Goal: Information Seeking & Learning: Learn about a topic

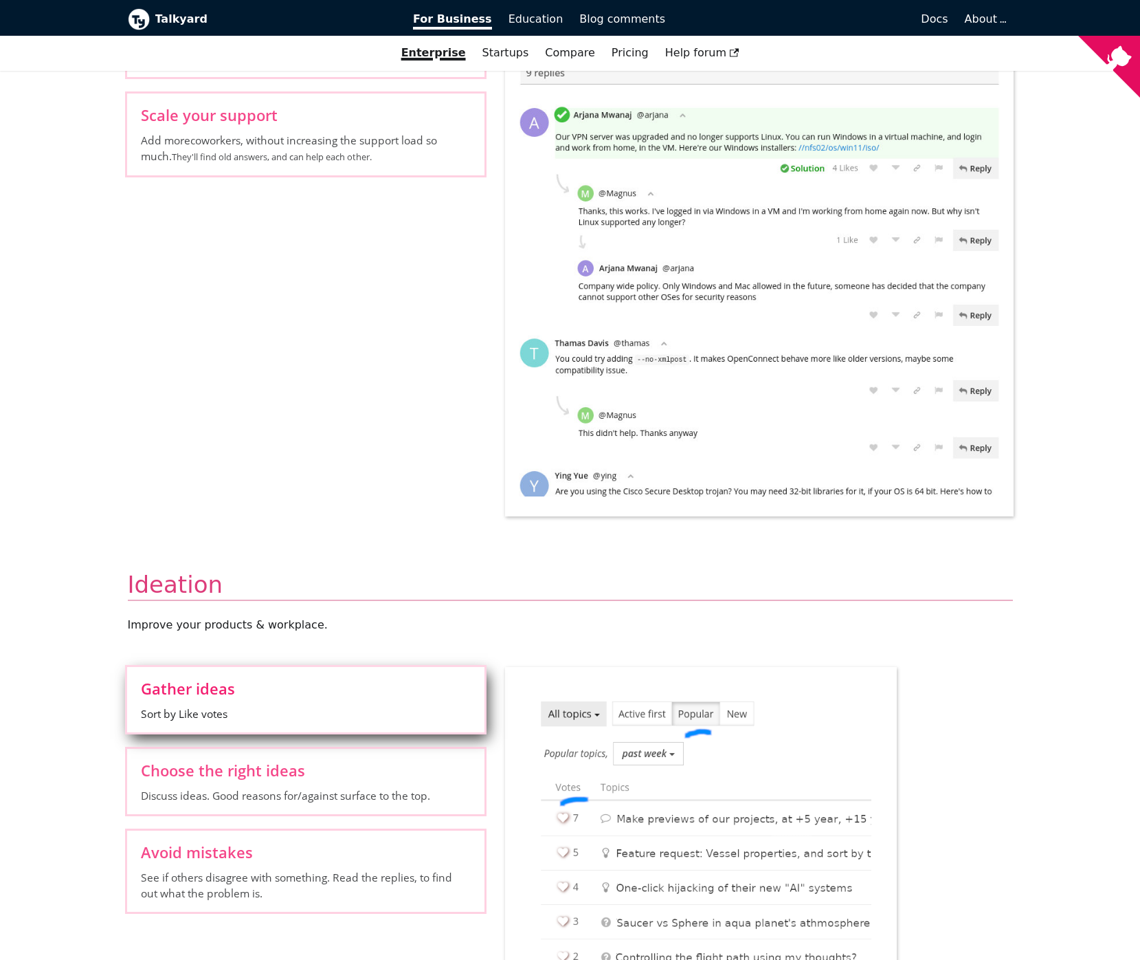
scroll to position [1180, 0]
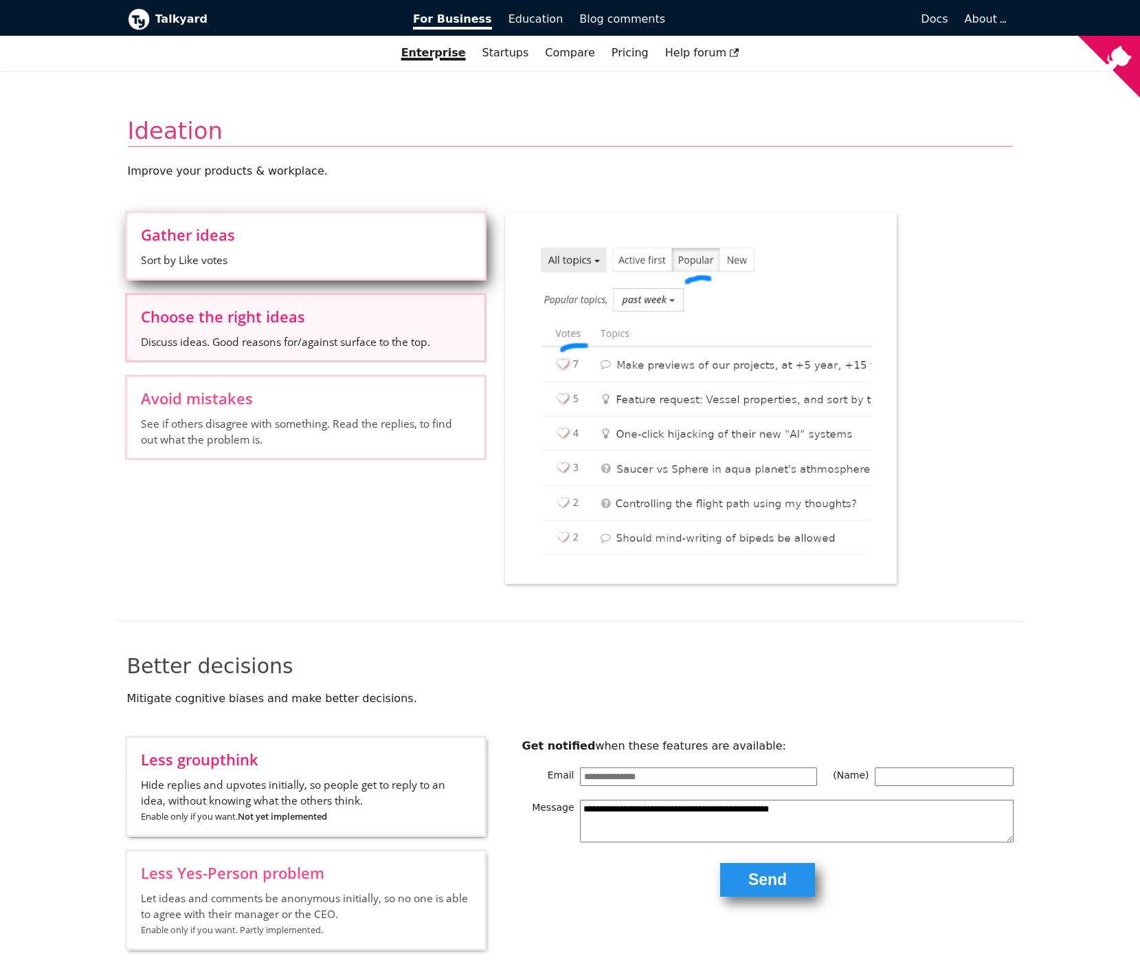
click at [198, 345] on span "Discuss ideas. Good reasons for/against surface to the top." at bounding box center [306, 341] width 330 height 15
click at [0, 0] on input "Choose the right ideas Discuss ideas. Good reasons for/against surface to the t…" at bounding box center [0, 0] width 0 height 0
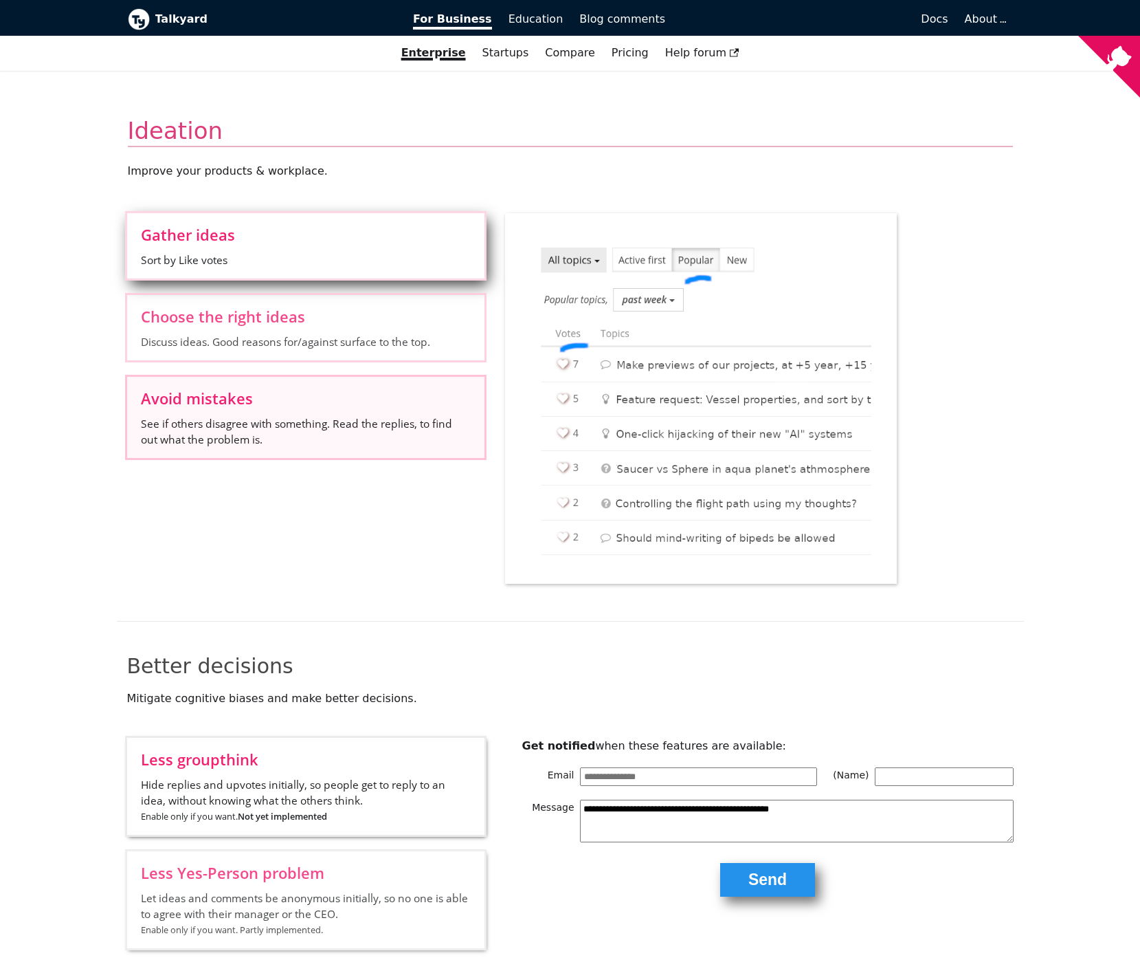
click at [217, 392] on span "Avoid mistakes" at bounding box center [306, 397] width 330 height 15
click at [0, 0] on input "Avoid mistakes See if others disagree with something. Read the replies, to find…" at bounding box center [0, 0] width 0 height 0
click at [280, 229] on span "Gather ideas" at bounding box center [306, 234] width 330 height 15
click at [0, 0] on input "Gather ideas Sort by Like votes" at bounding box center [0, 0] width 0 height 0
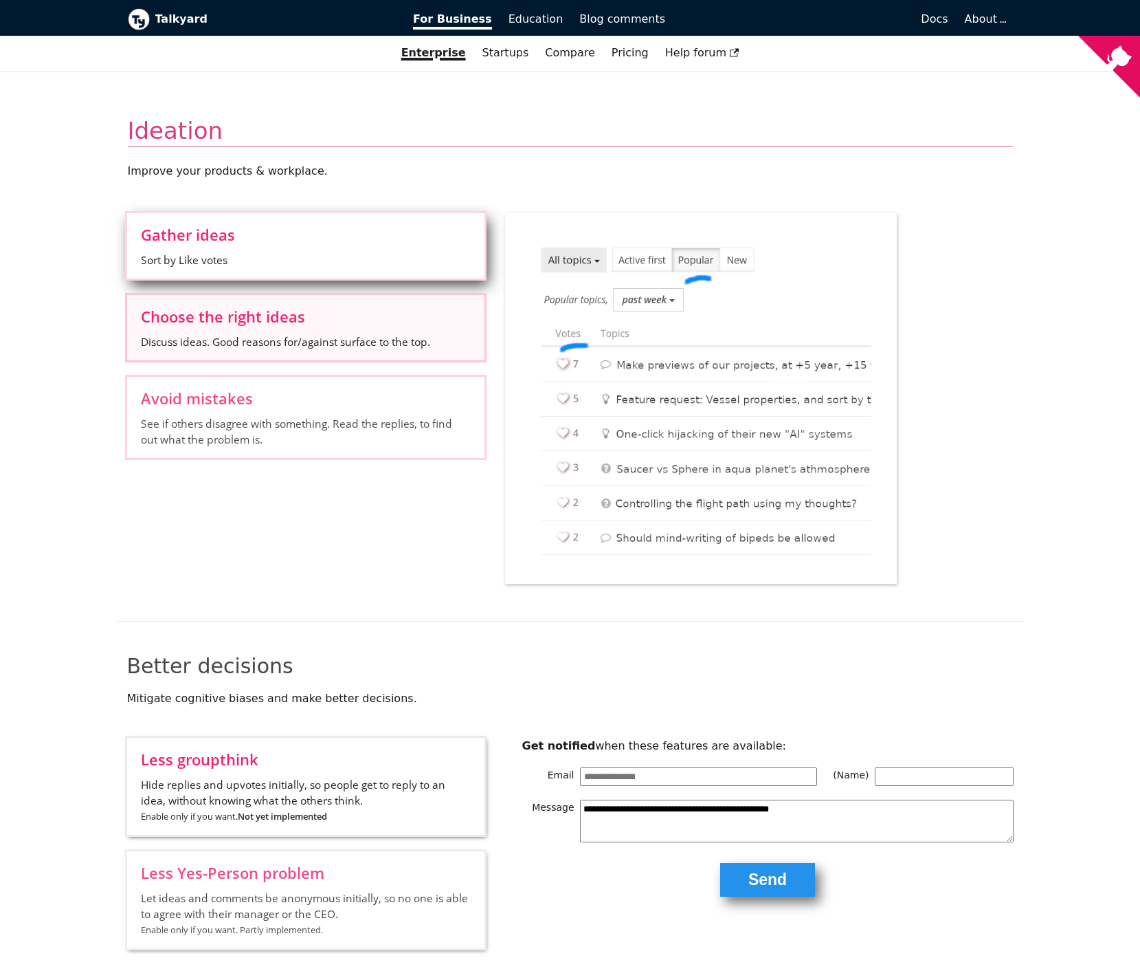
click at [270, 309] on span "Choose the right ideas" at bounding box center [306, 316] width 330 height 15
click at [0, 0] on input "Choose the right ideas Discuss ideas. Good reasons for/against surface to the t…" at bounding box center [0, 0] width 0 height 0
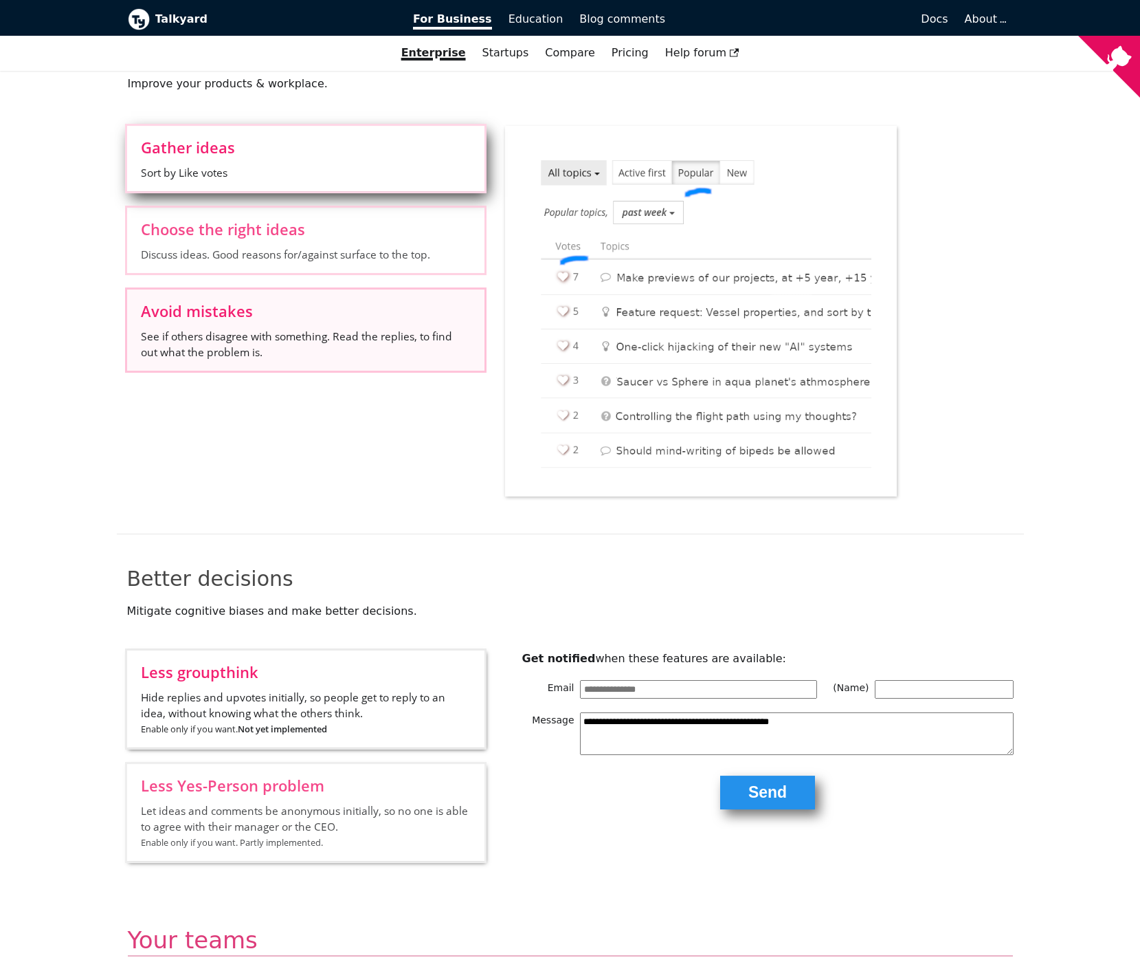
scroll to position [1361, 0]
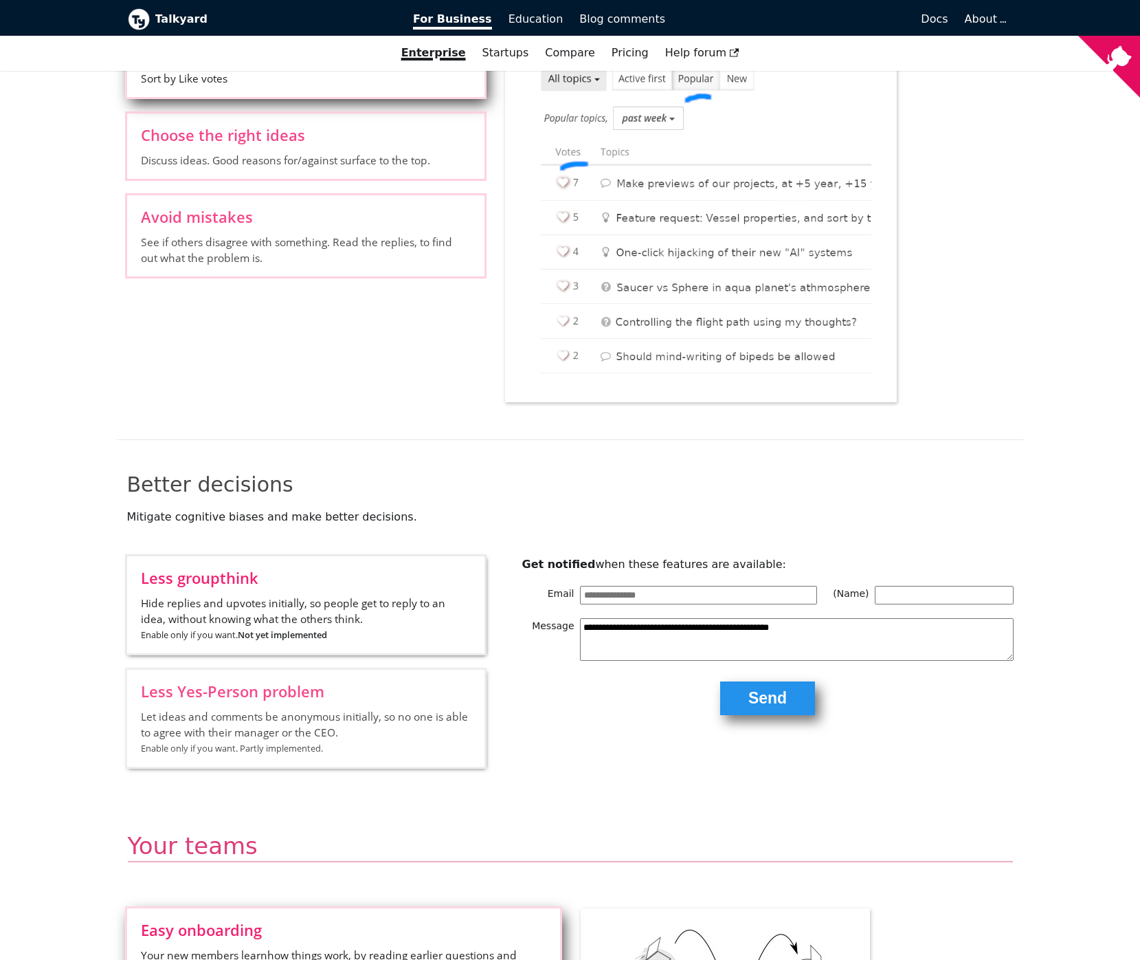
click at [294, 187] on div "Gather ideas Sort by Like votes Choose the right ideas Discuss ideas. Good reas…" at bounding box center [306, 162] width 378 height 261
click at [303, 230] on label "Avoid mistakes See if others disagree with something. Read the replies, to find…" at bounding box center [305, 235] width 357 height 80
click at [0, 0] on input "Avoid mistakes See if others disagree with something. Read the replies, to find…" at bounding box center [0, 0] width 0 height 0
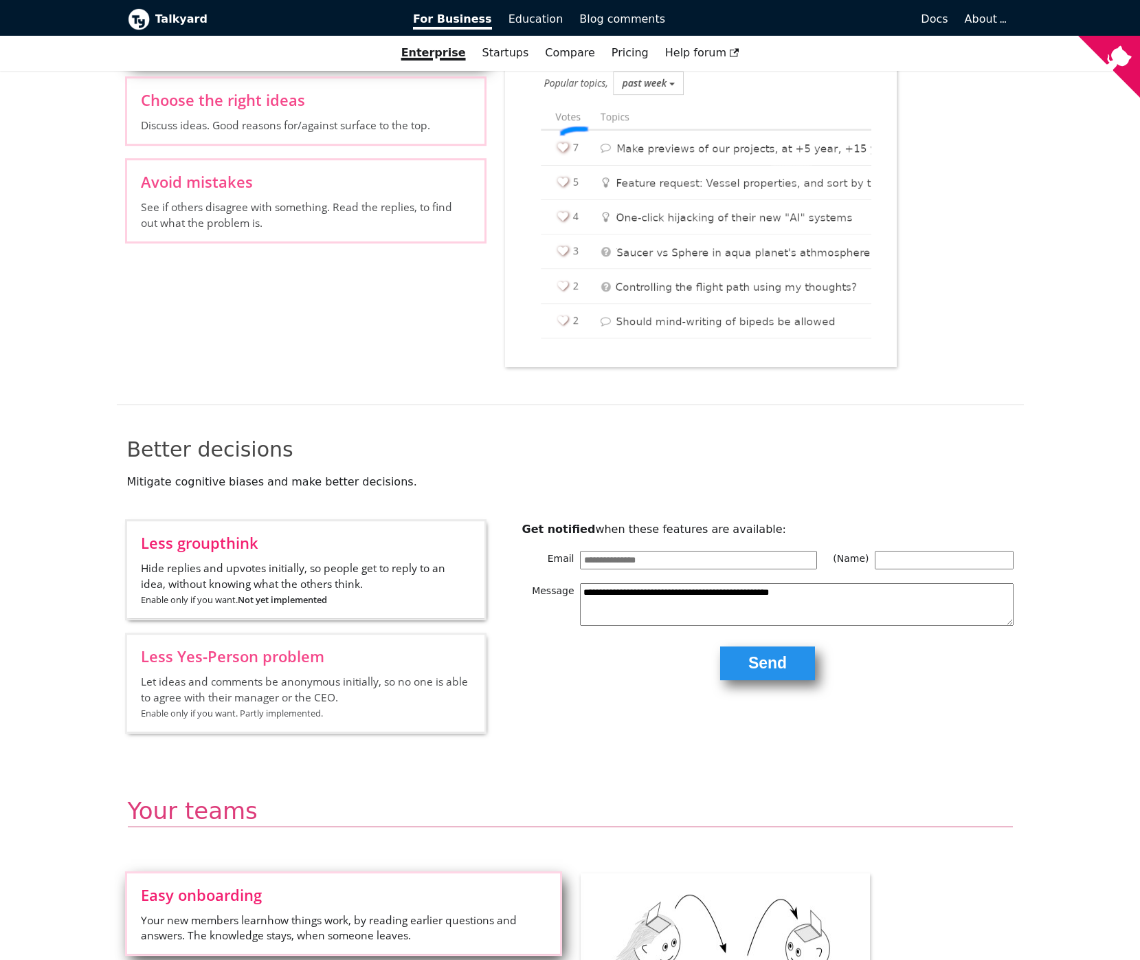
scroll to position [1542, 0]
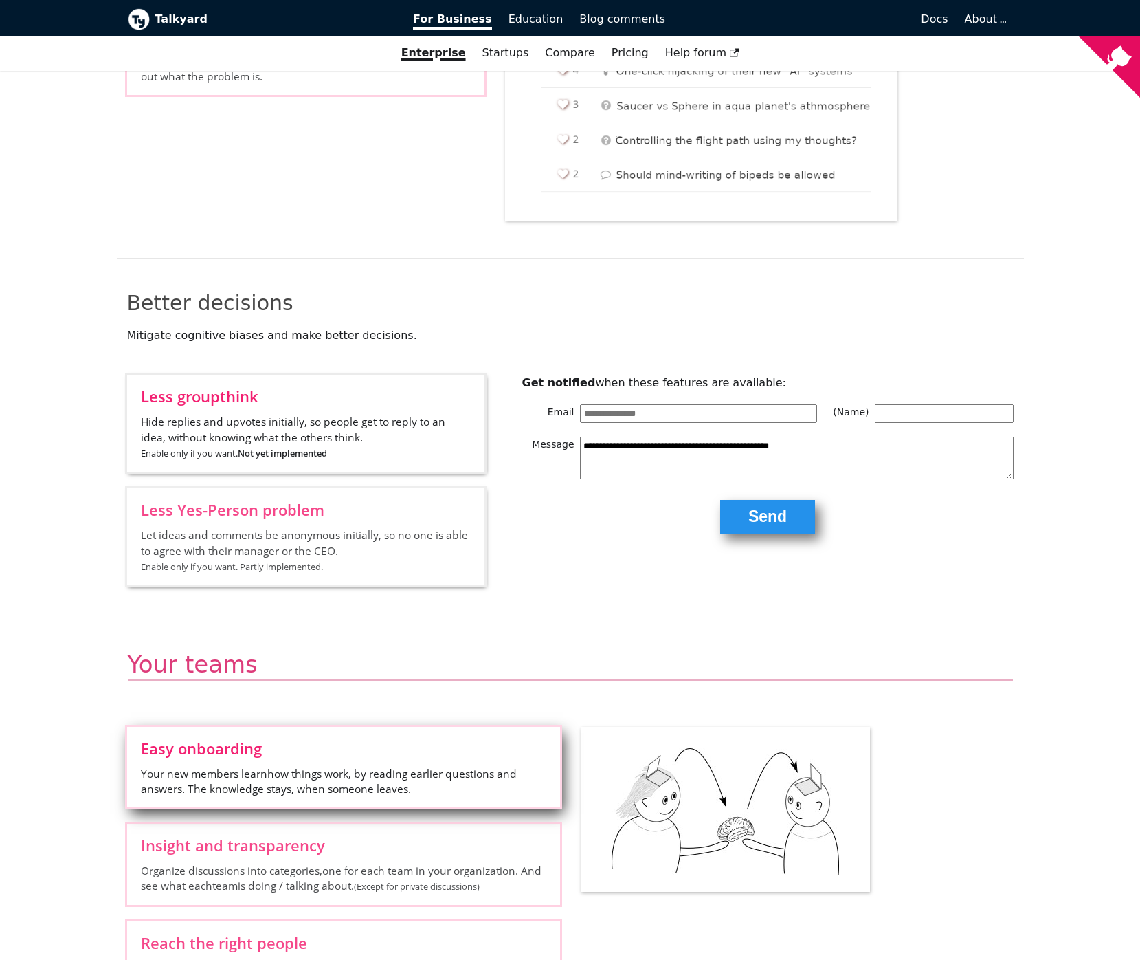
click at [352, 414] on span "Hide replies and upvotes initially, so people get to reply to an idea, without …" at bounding box center [306, 437] width 330 height 47
drag, startPoint x: 241, startPoint y: 312, endPoint x: 278, endPoint y: 381, distance: 78.1
click at [241, 414] on span "Hide replies and upvotes initially, so people get to reply to an idea, without …" at bounding box center [306, 437] width 330 height 47
click at [287, 527] on span "Let ideas and comments be anonymous initially, so no one is able to agree with …" at bounding box center [306, 550] width 330 height 47
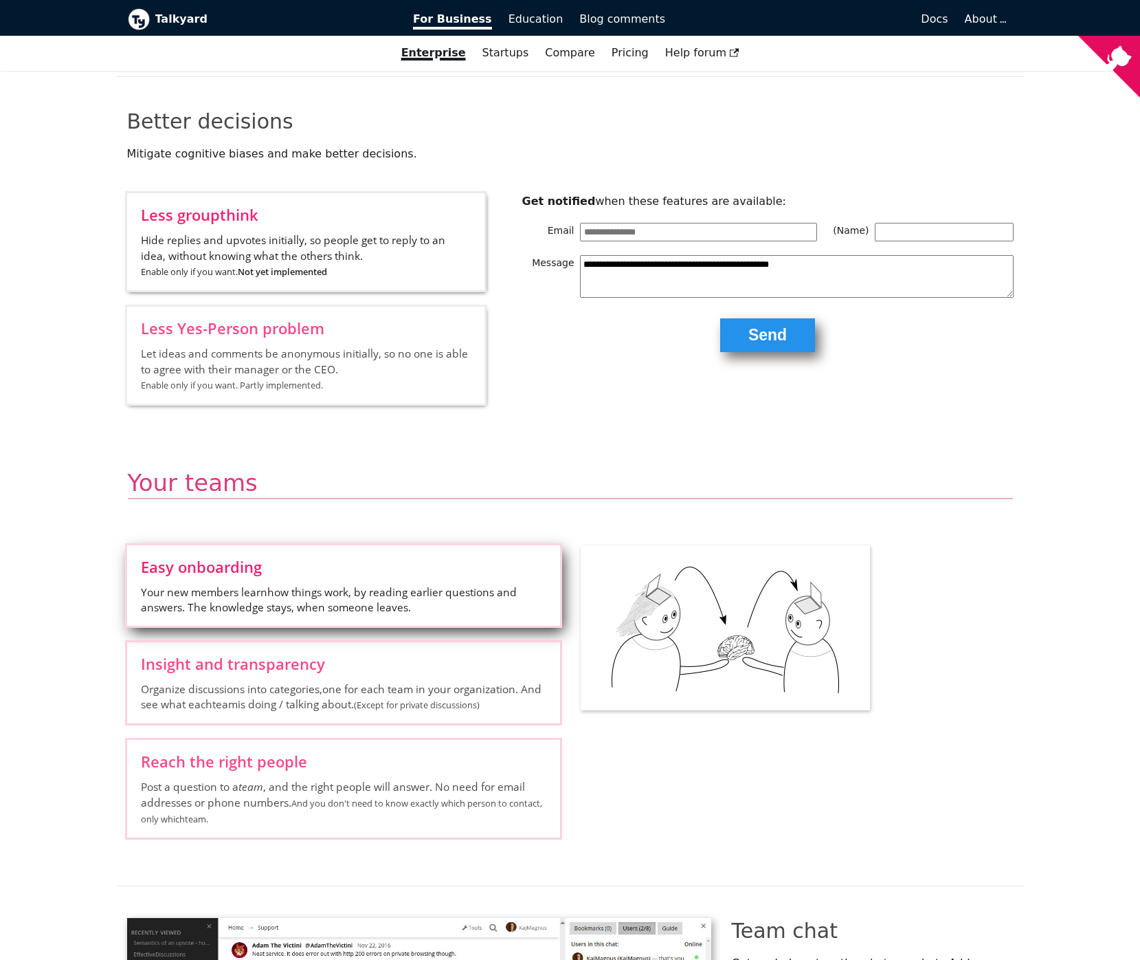
click at [242, 193] on label "Less groupthink Hide replies and upvotes initially, so people get to reply to a…" at bounding box center [305, 241] width 357 height 97
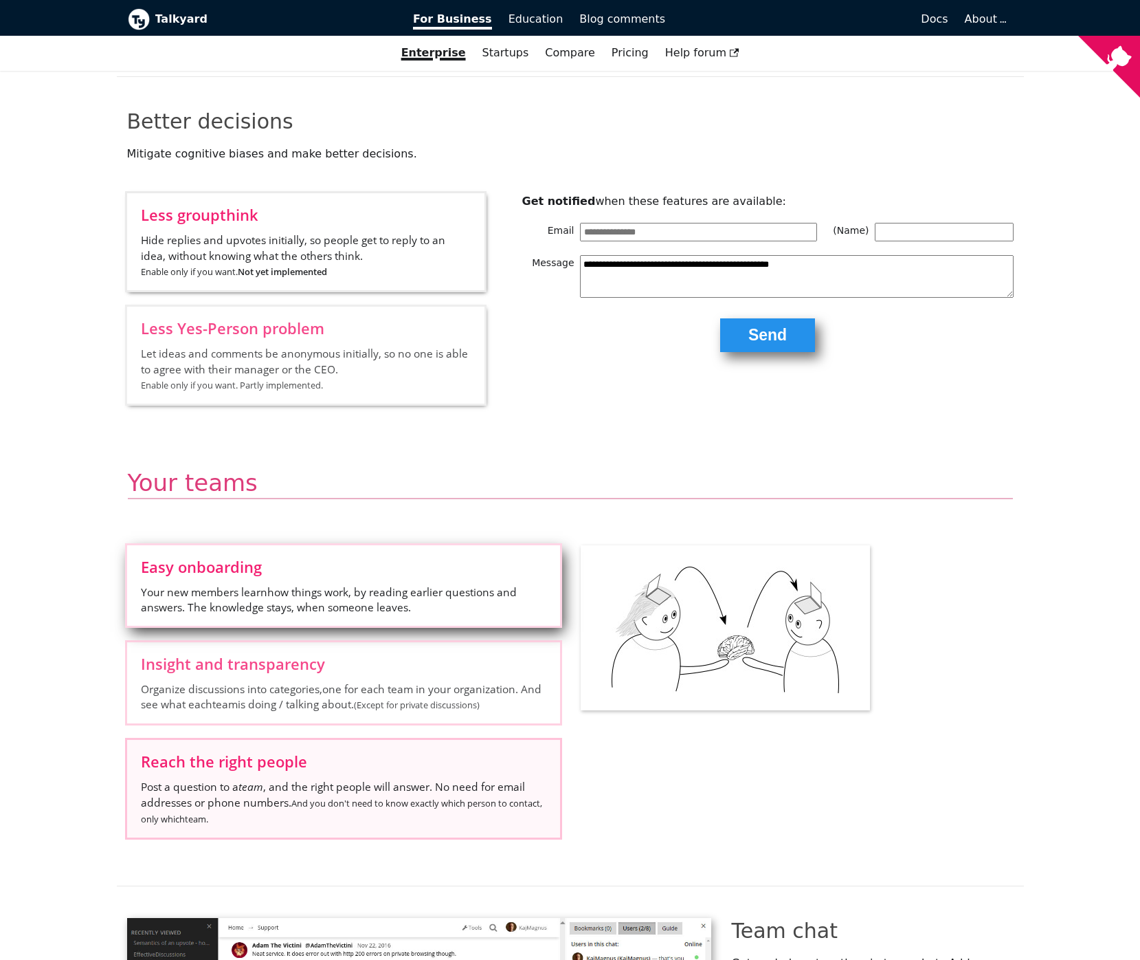
scroll to position [1905, 0]
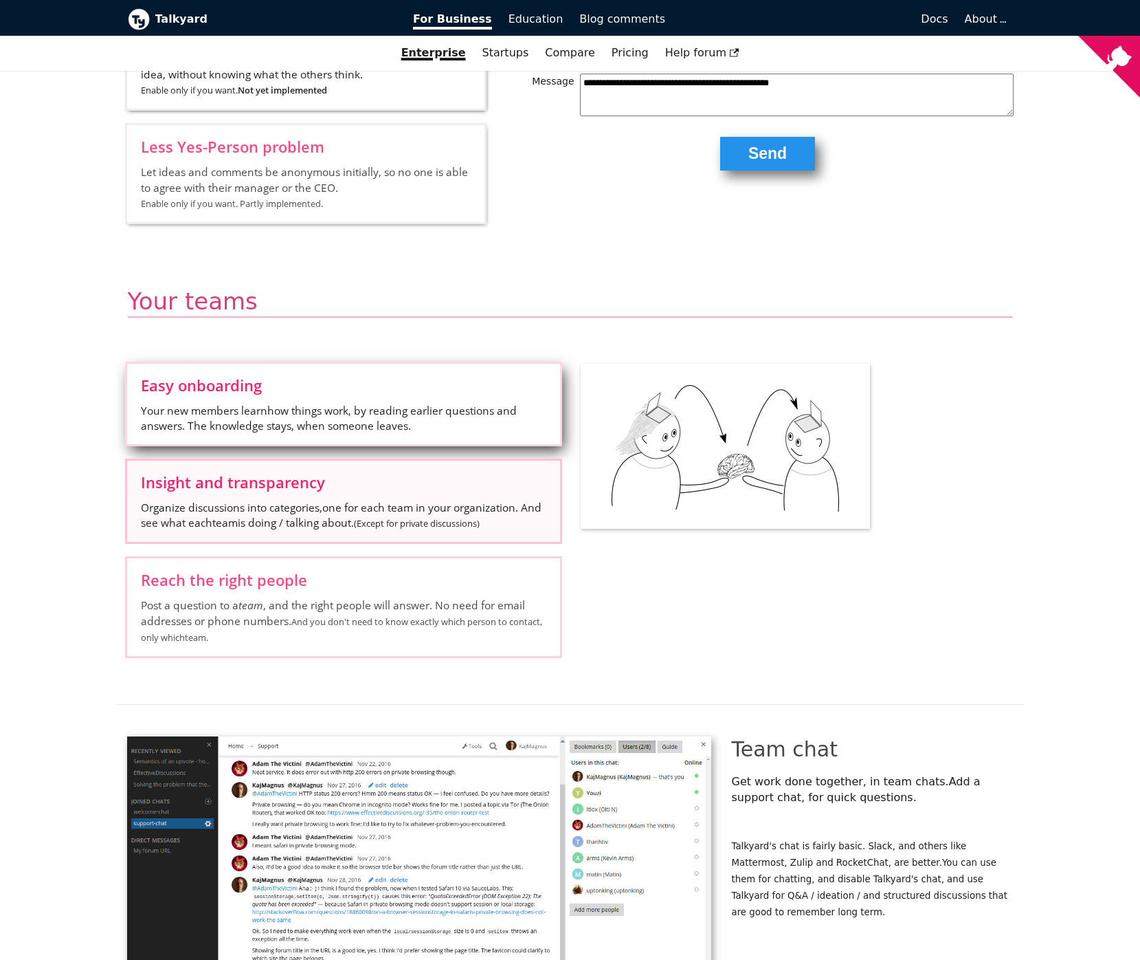
click at [397, 500] on span "Organize discussions into categories, one for each team in your organization . …" at bounding box center [344, 516] width 406 height 32
click at [0, 0] on input "Insight and transparency Organize discussions into categories, one for each tea…" at bounding box center [0, 0] width 0 height 0
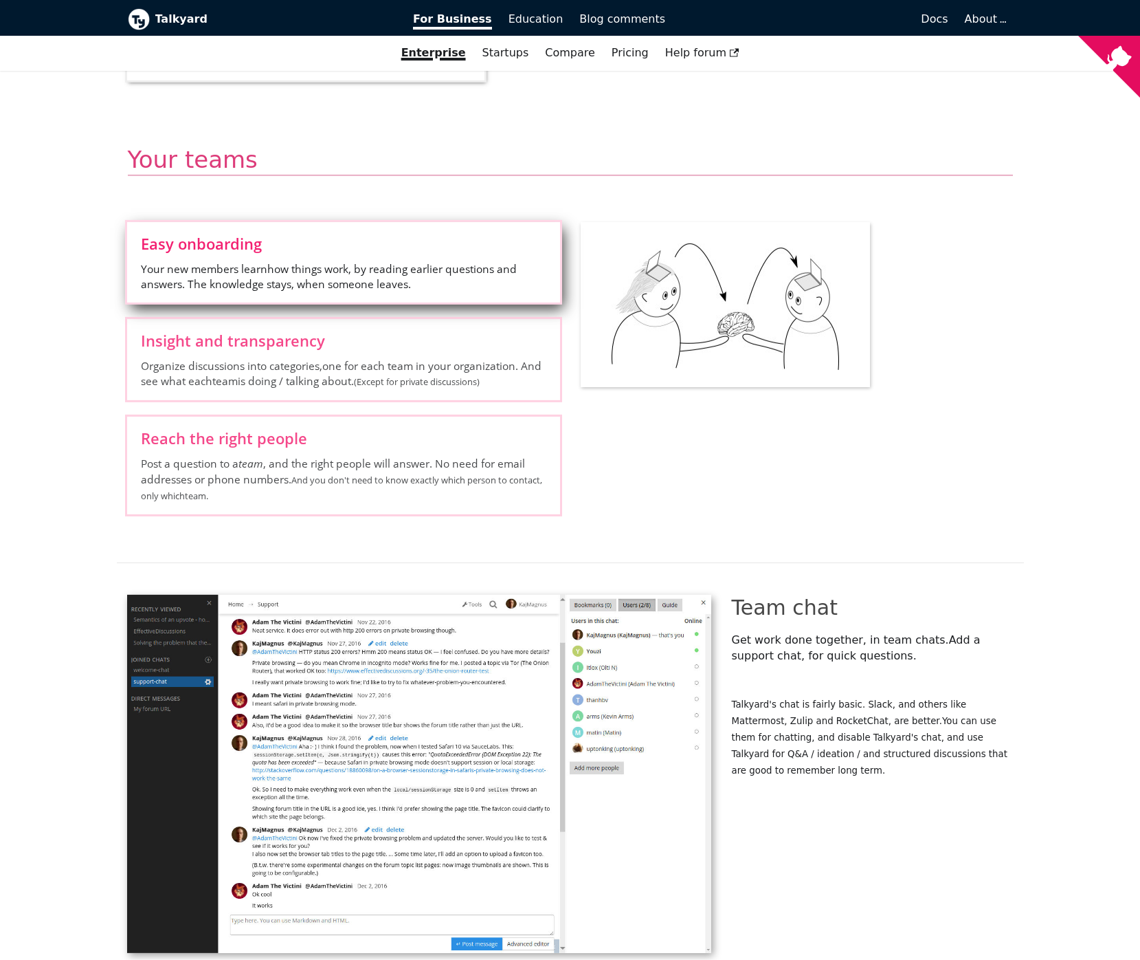
scroll to position [2087, 0]
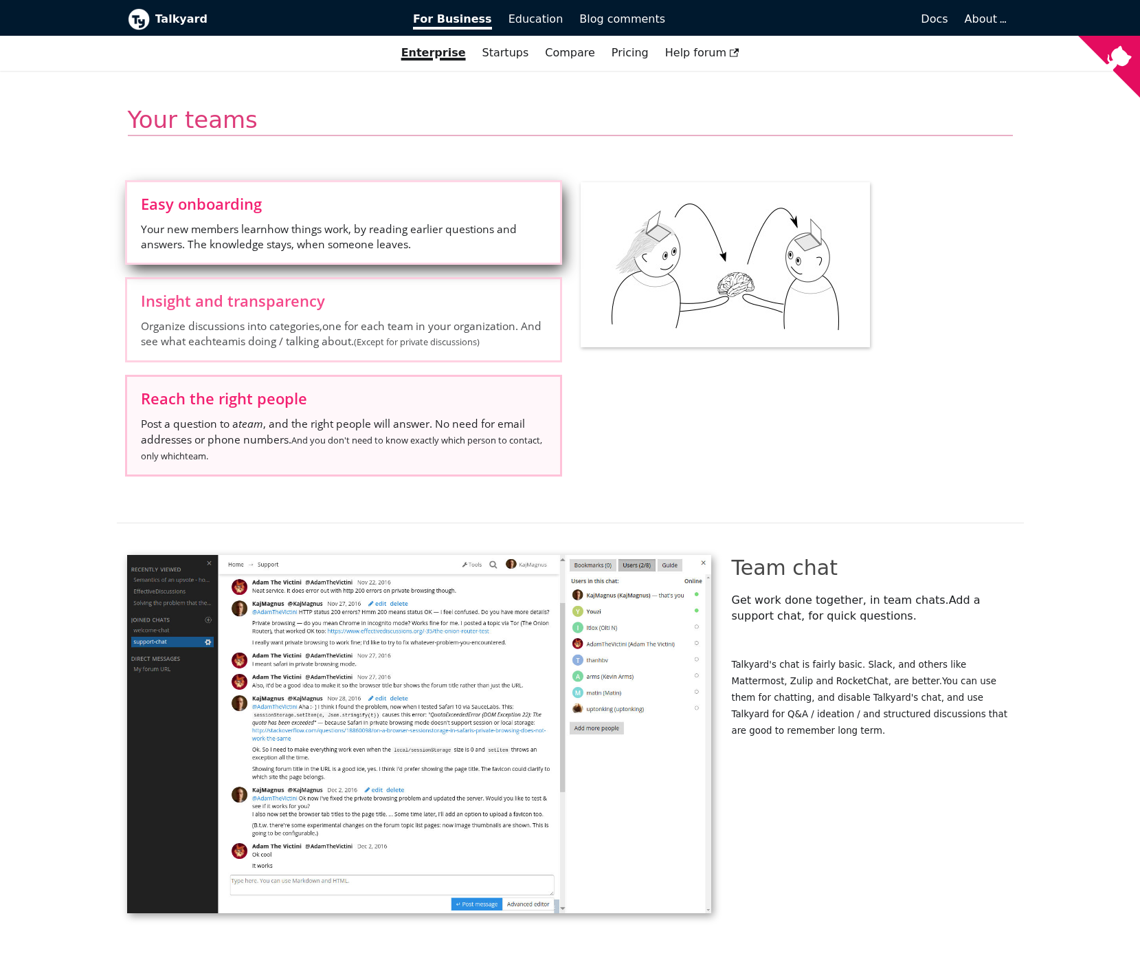
click at [367, 434] on small "And you don't need to know exactly which person to contact, only which team ." at bounding box center [341, 448] width 401 height 28
click at [0, 0] on input "Reach the right people Post a question to a team , and the right people will an…" at bounding box center [0, 0] width 0 height 0
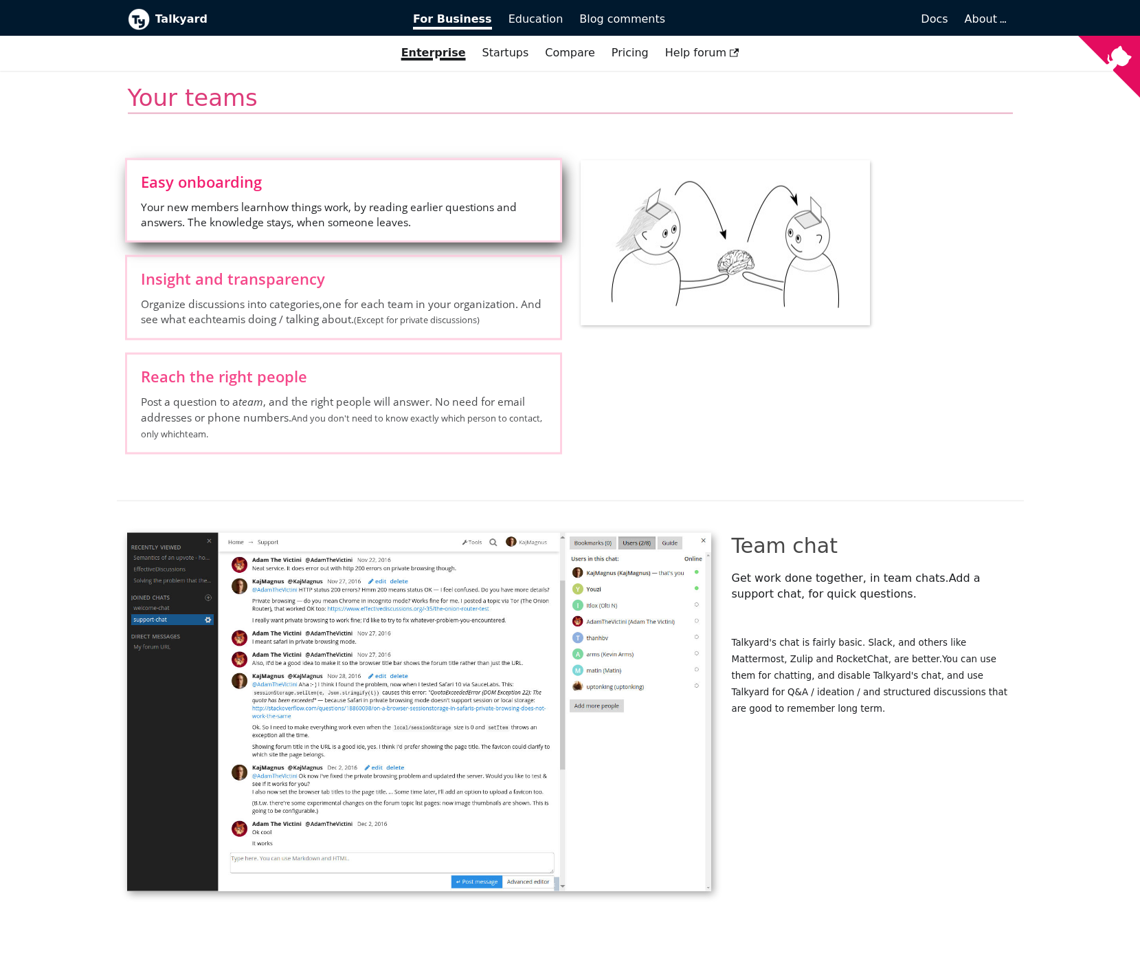
scroll to position [2178, 0]
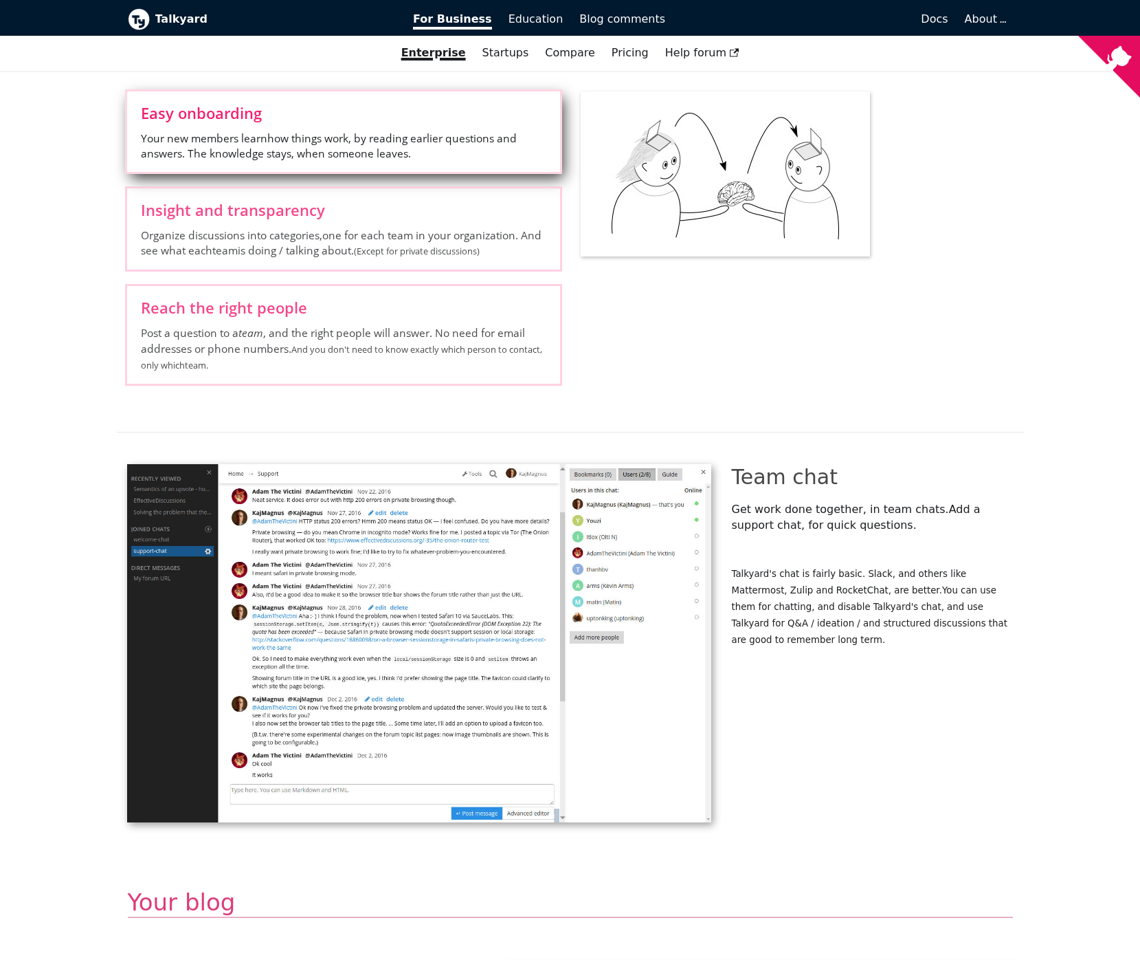
click at [186, 464] on img at bounding box center [419, 643] width 584 height 358
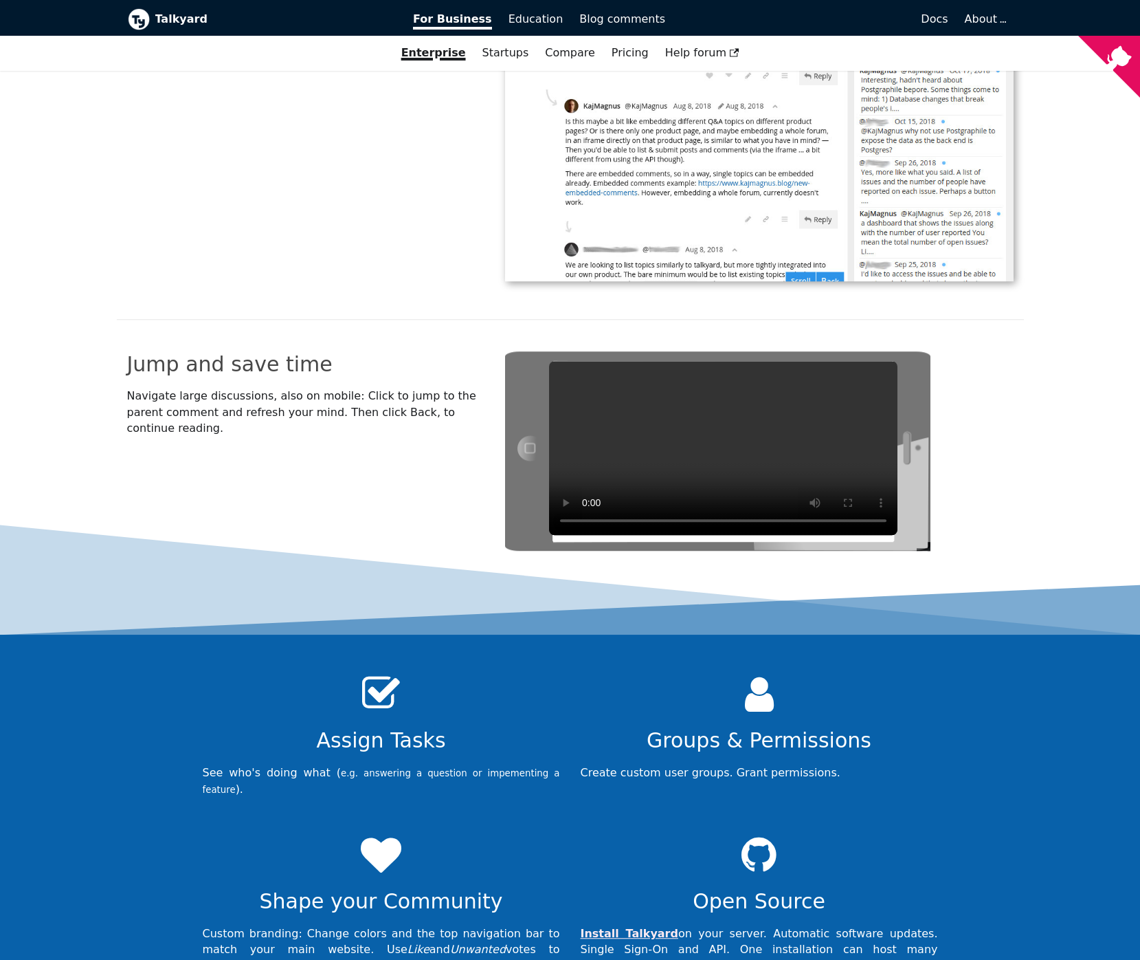
scroll to position [4083, 0]
